Goal: Navigation & Orientation: Find specific page/section

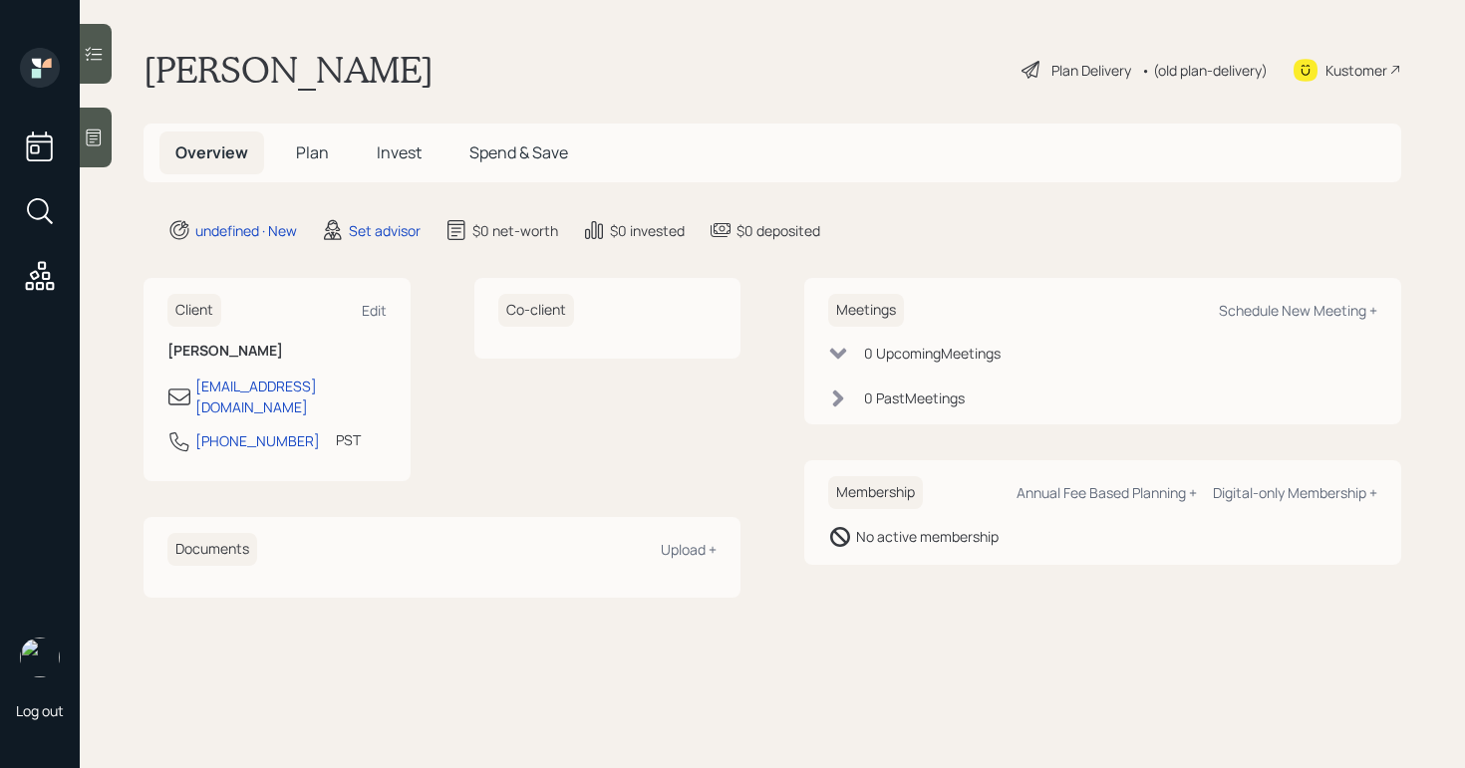
click at [85, 147] on icon at bounding box center [94, 138] width 20 height 20
